Goal: Information Seeking & Learning: Compare options

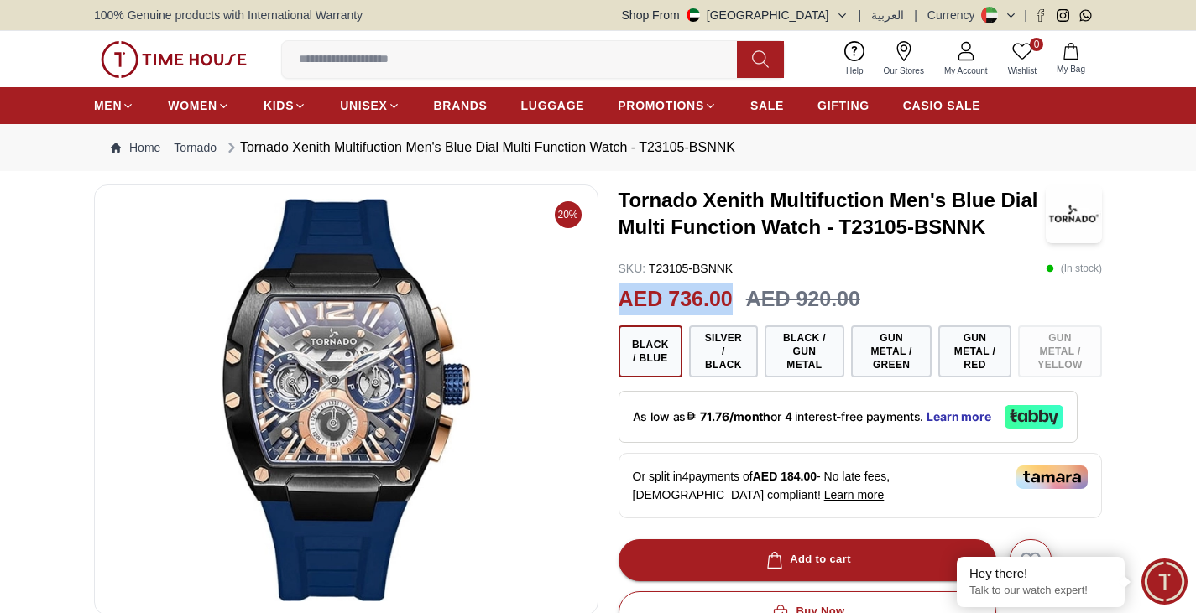
drag, startPoint x: 616, startPoint y: 296, endPoint x: 737, endPoint y: 305, distance: 121.9
click at [737, 305] on div "20% Tornado Xenith Multifuction Men's Blue Dial Multi Function Watch - T23105-B…" at bounding box center [598, 618] width 1008 height 867
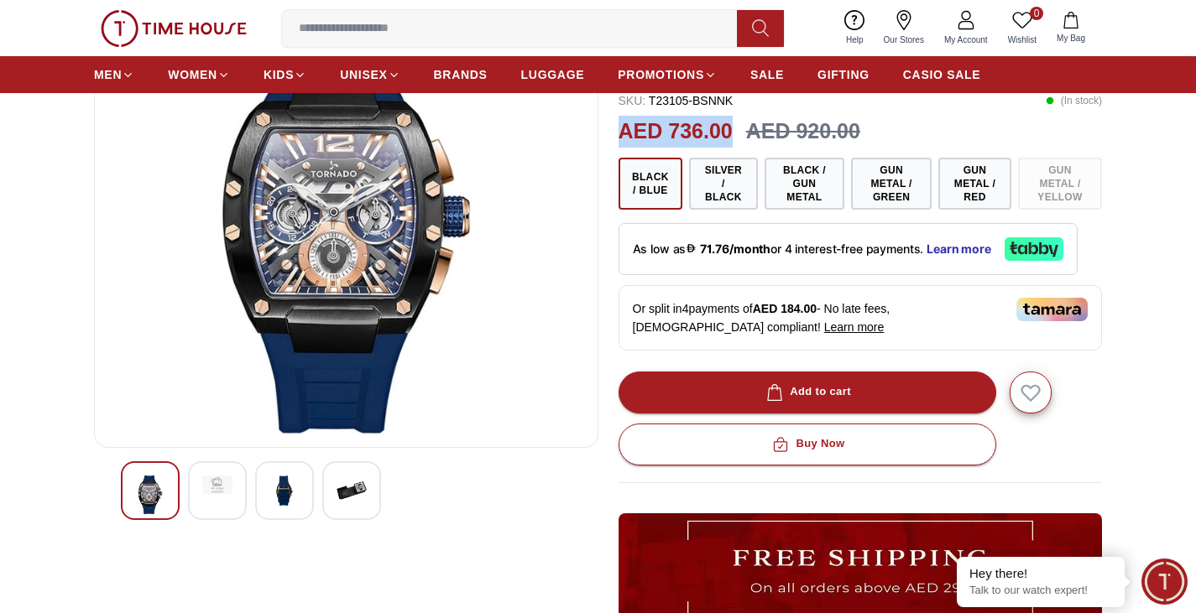
scroll to position [84, 0]
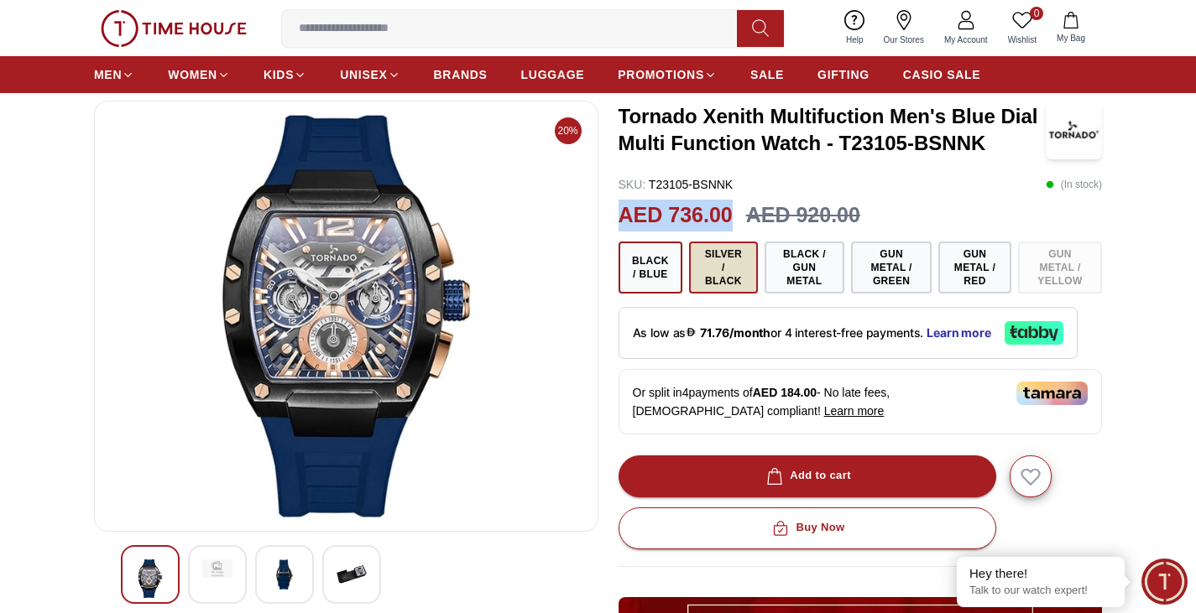
click at [720, 269] on button "Silver / Black" at bounding box center [723, 268] width 69 height 52
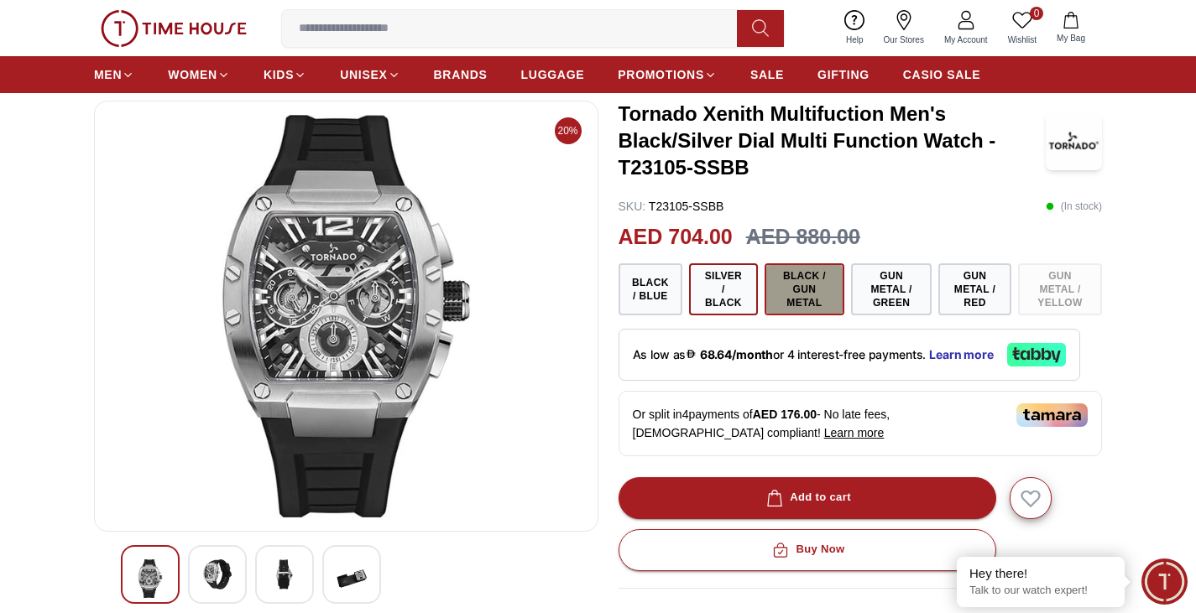
click at [810, 293] on button "Black / Gun Metal" at bounding box center [804, 289] width 81 height 52
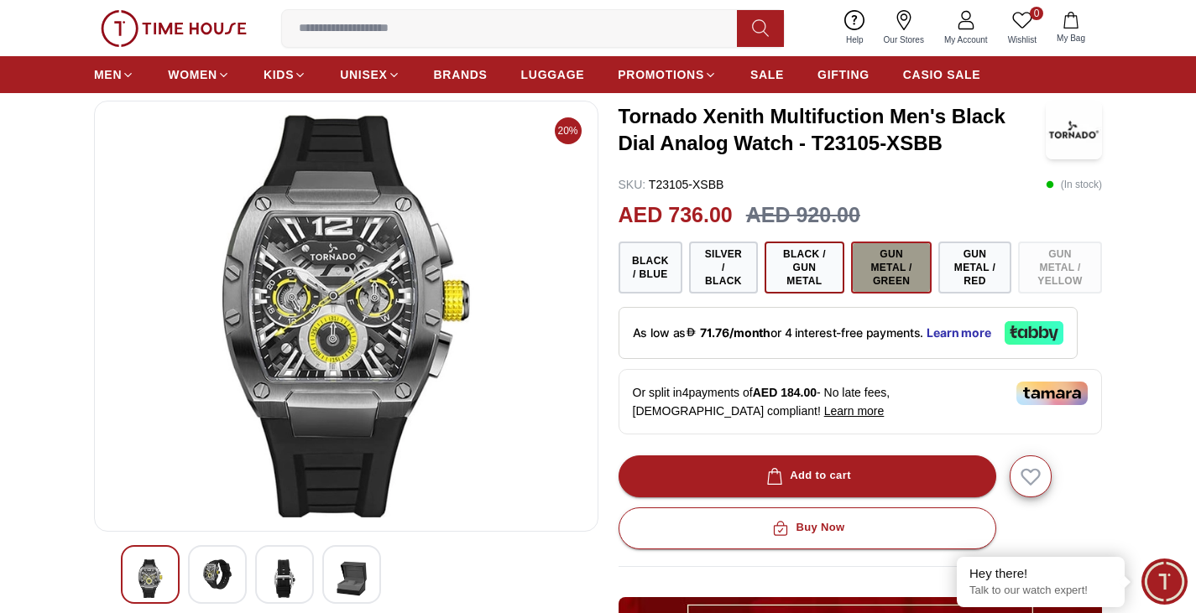
click at [889, 273] on button "Gun Metal / Green" at bounding box center [891, 268] width 81 height 52
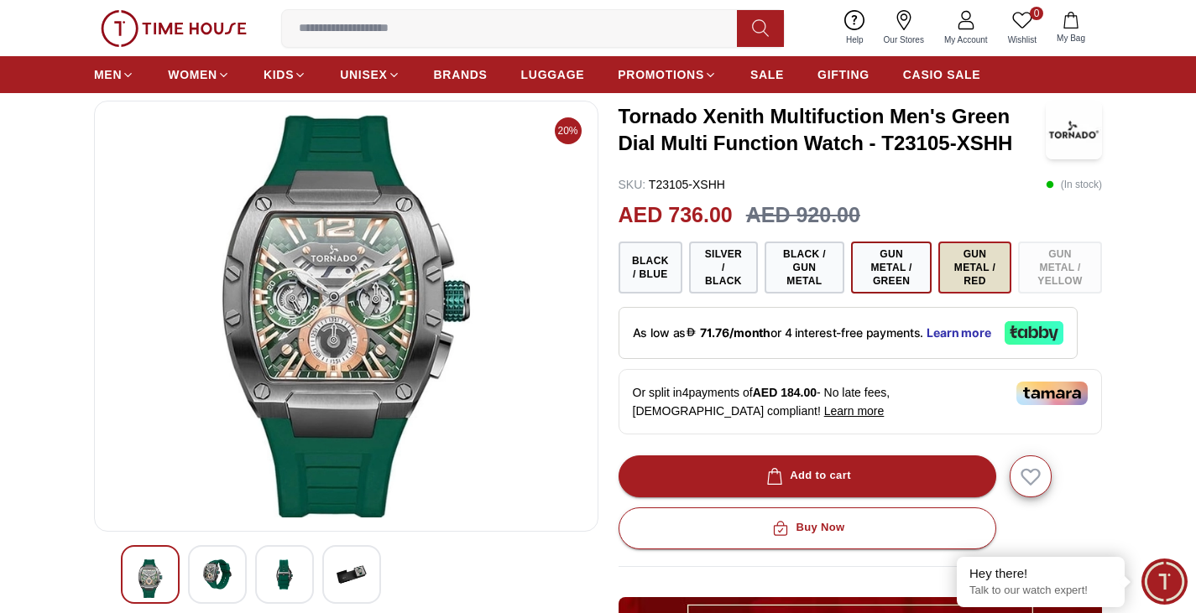
click at [971, 278] on button "Gun Metal / Red" at bounding box center [974, 268] width 73 height 52
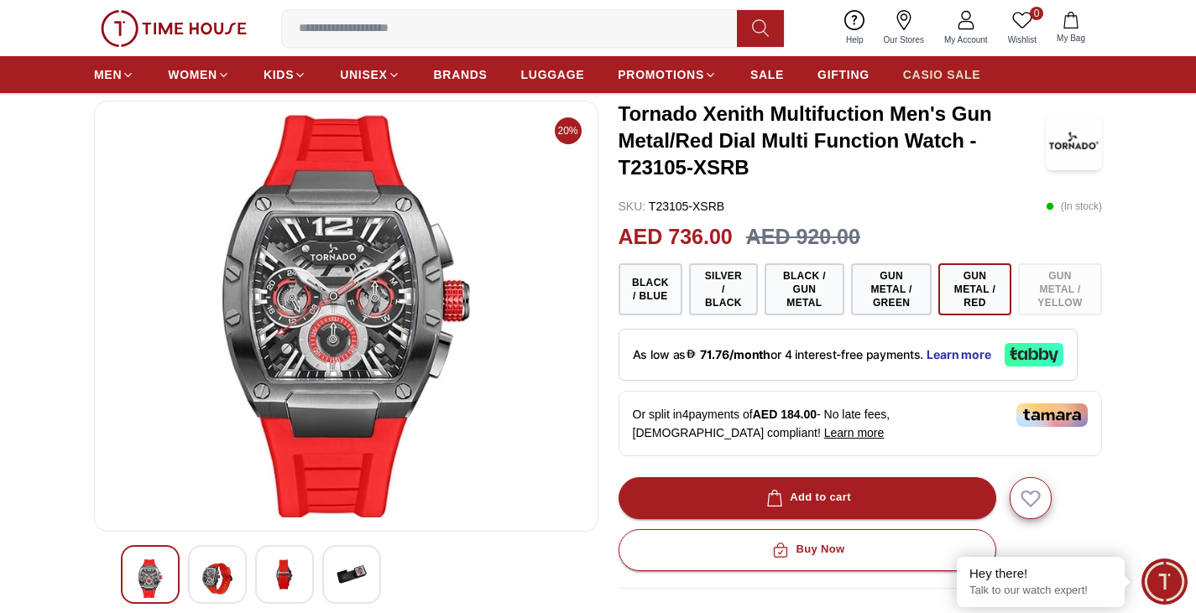
click at [949, 73] on span "CASIO SALE" at bounding box center [942, 74] width 78 height 17
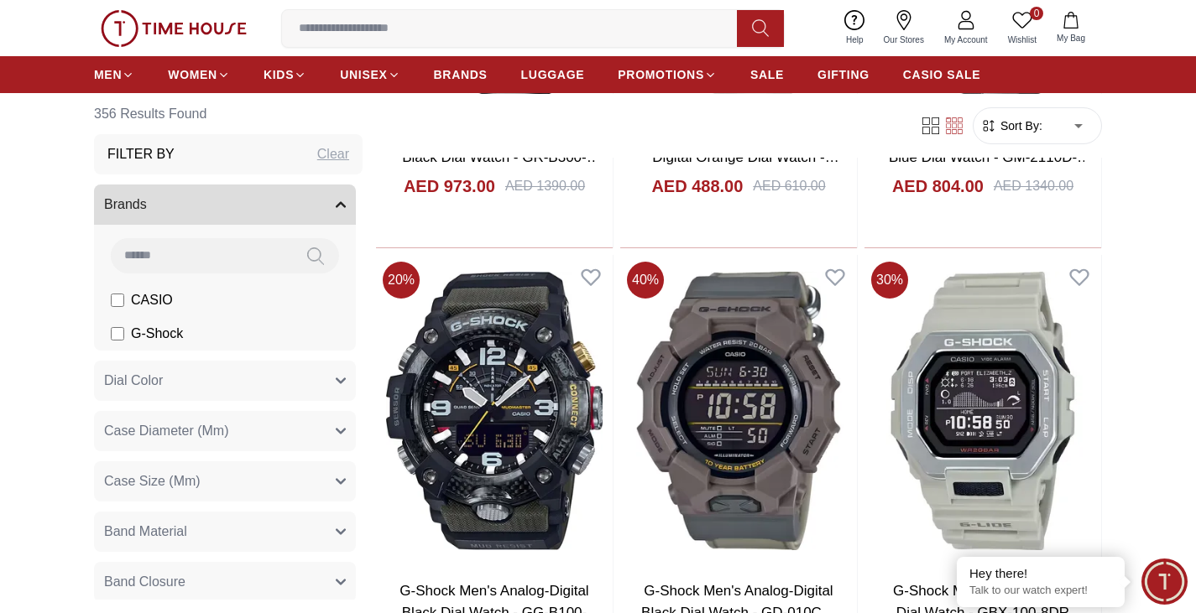
scroll to position [2769, 0]
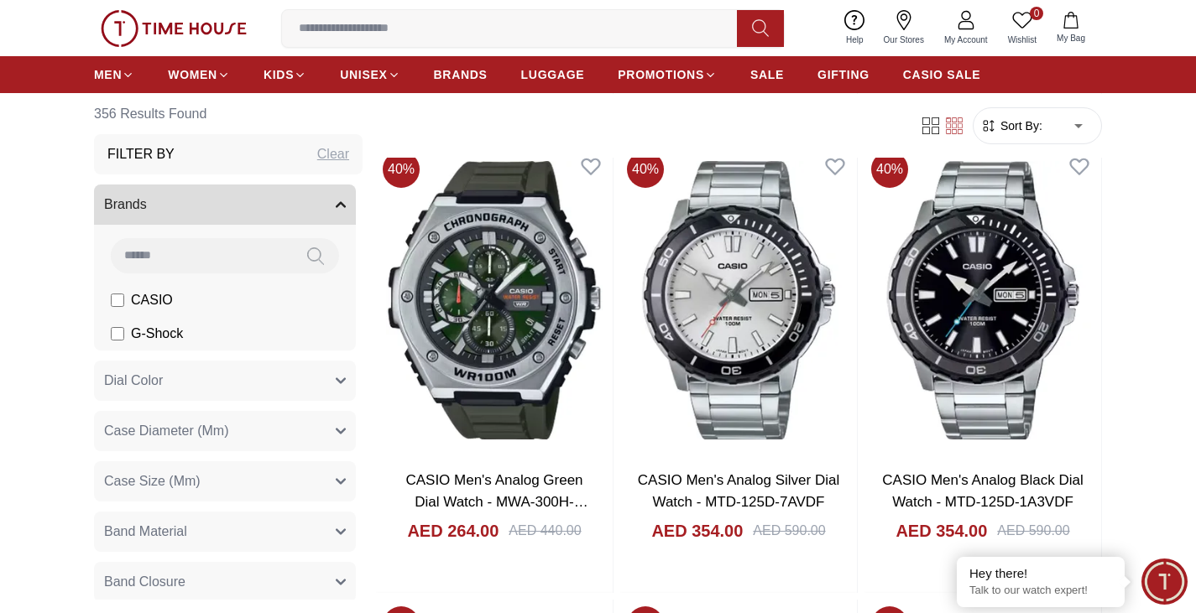
scroll to position [923, 0]
